Goal: Find specific page/section: Find specific page/section

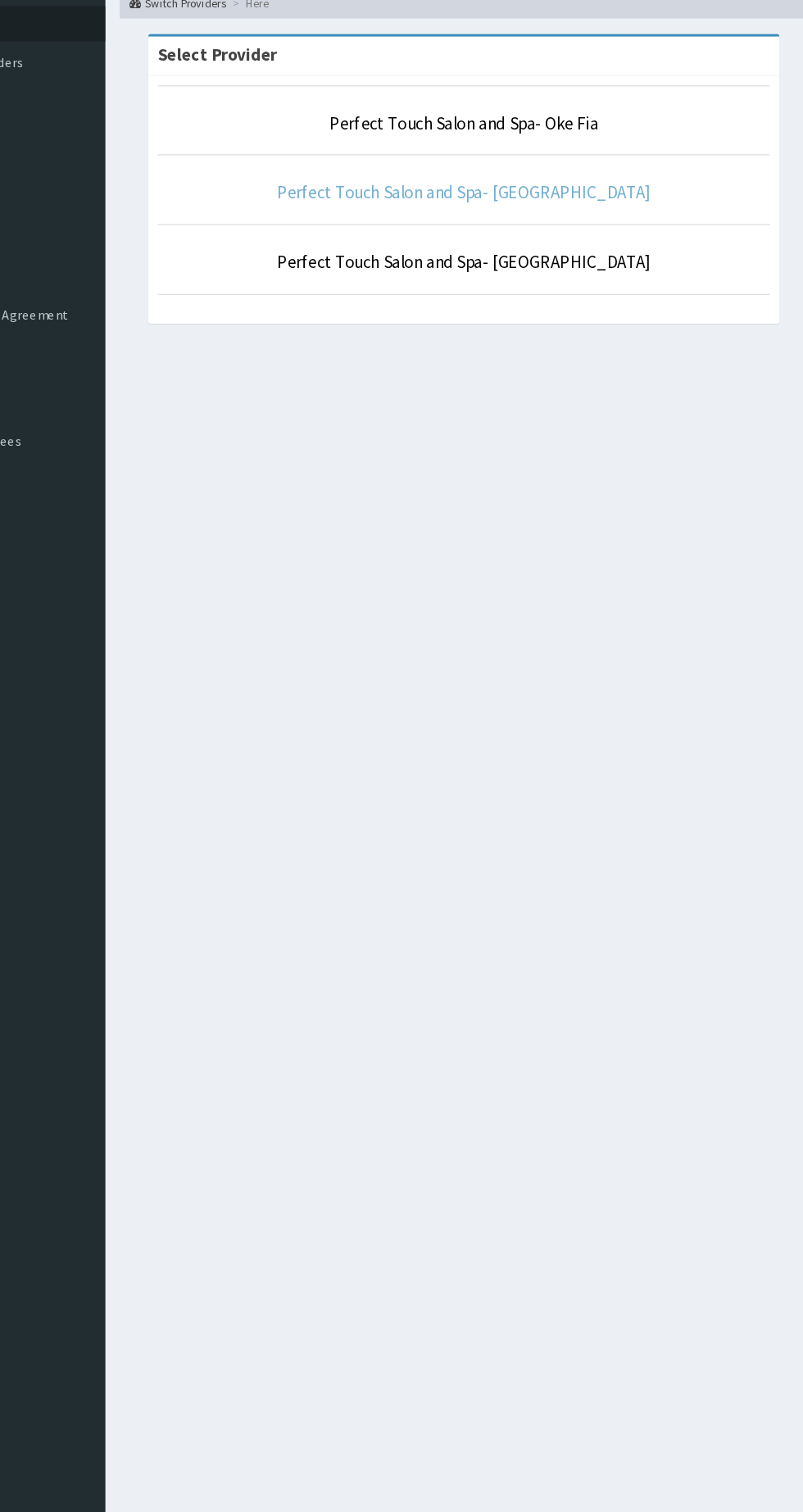
click at [559, 260] on link "Perfect Touch Salon and Spa- [GEOGRAPHIC_DATA]" at bounding box center [496, 254] width 321 height 19
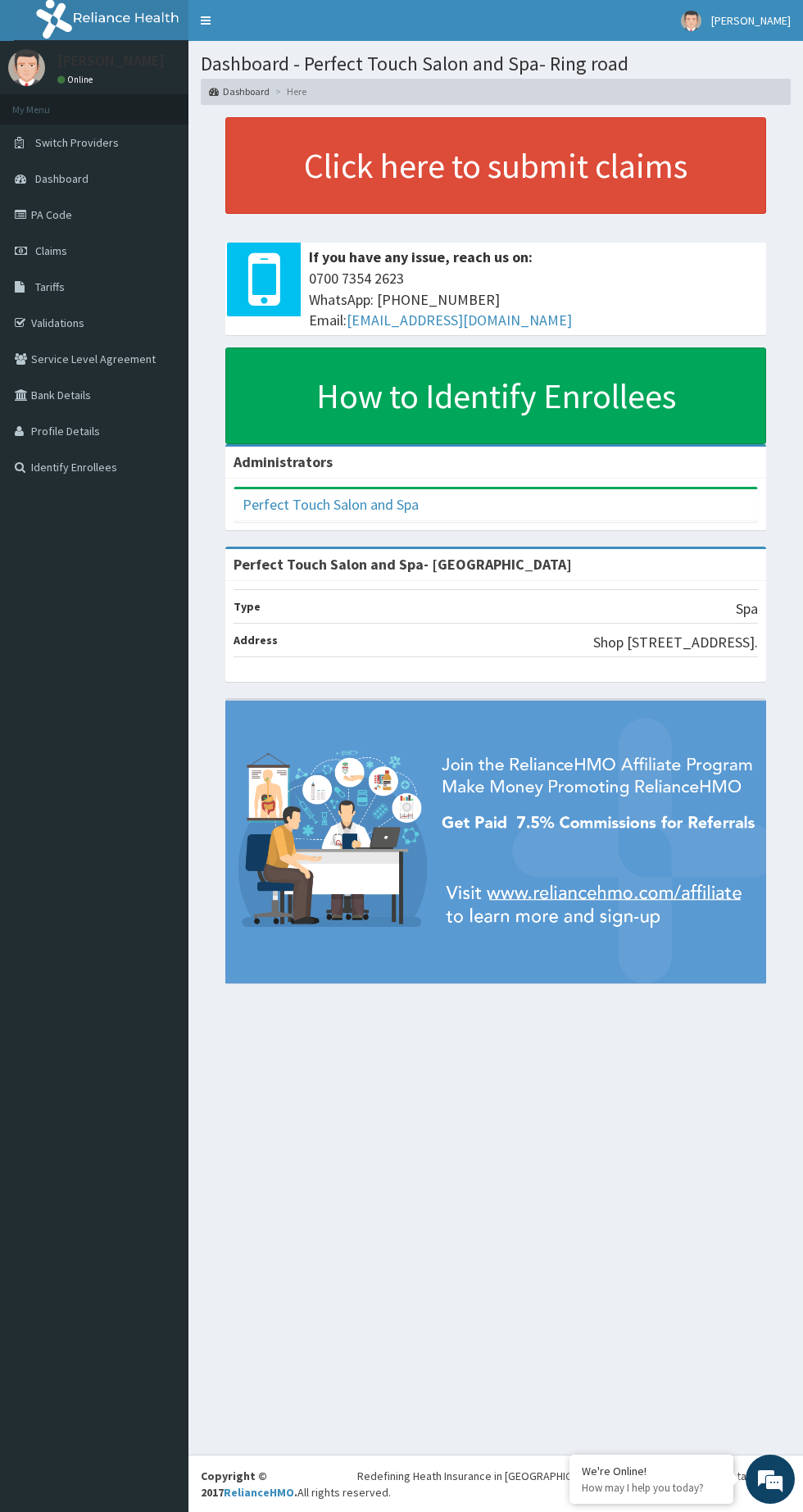
click at [56, 212] on link "PA Code" at bounding box center [94, 214] width 189 height 36
